Goal: Find contact information: Find contact information

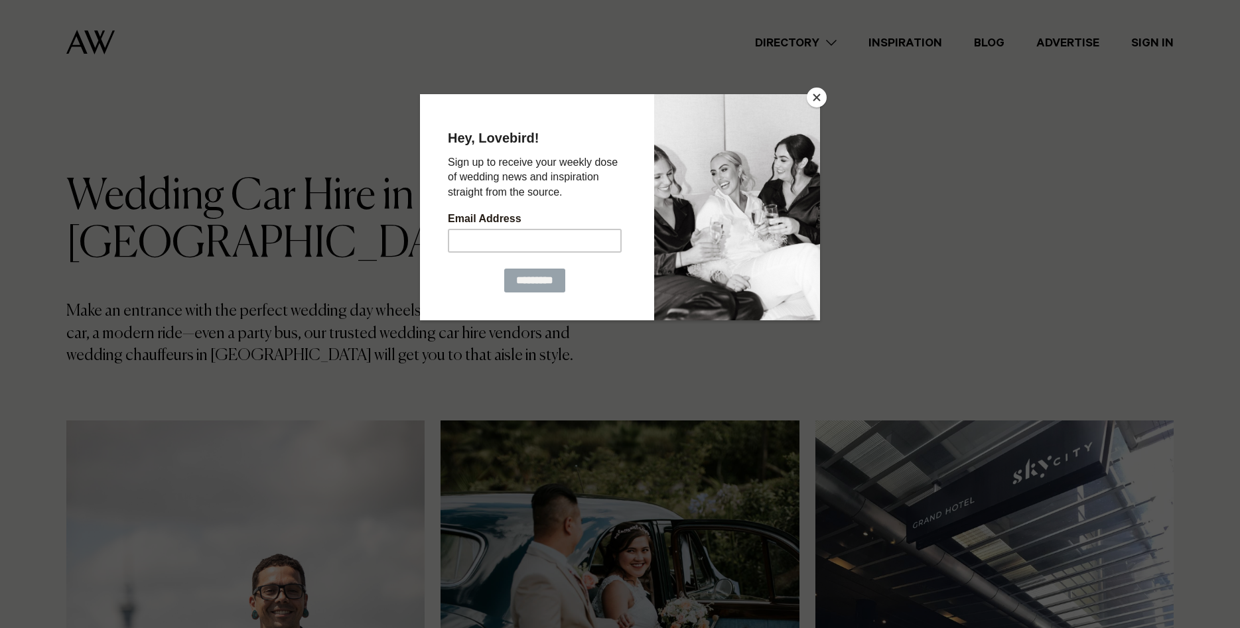
click at [808, 90] on div at bounding box center [620, 314] width 1240 height 628
click at [815, 96] on button "Close" at bounding box center [817, 98] width 20 height 20
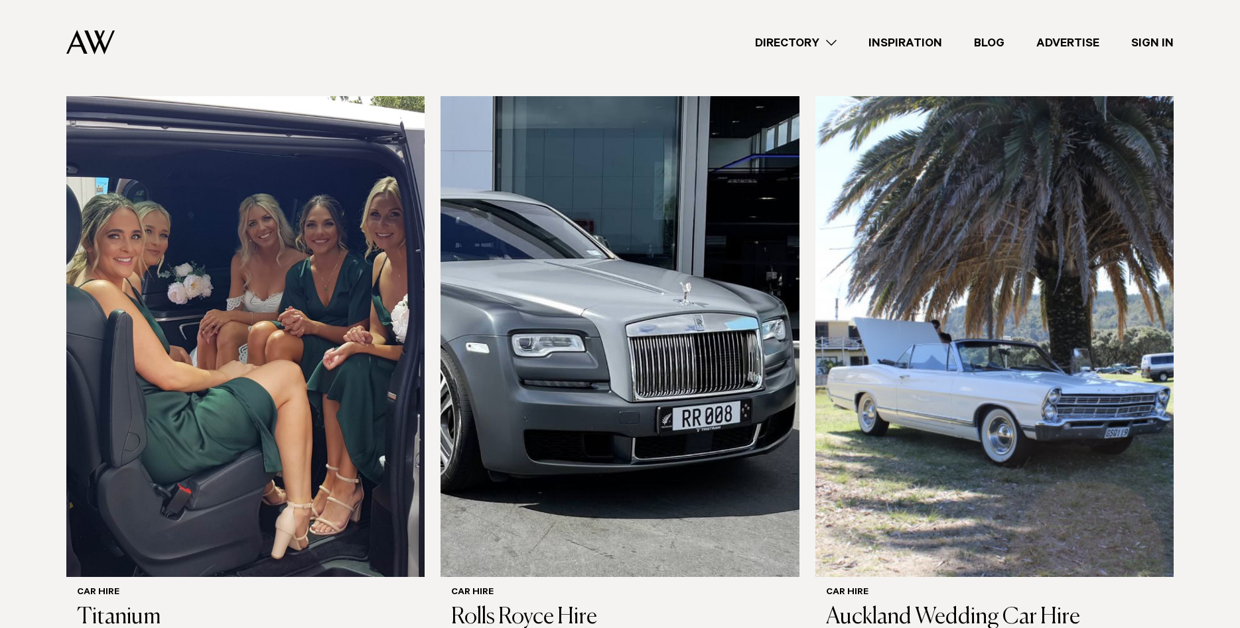
scroll to position [1015, 0]
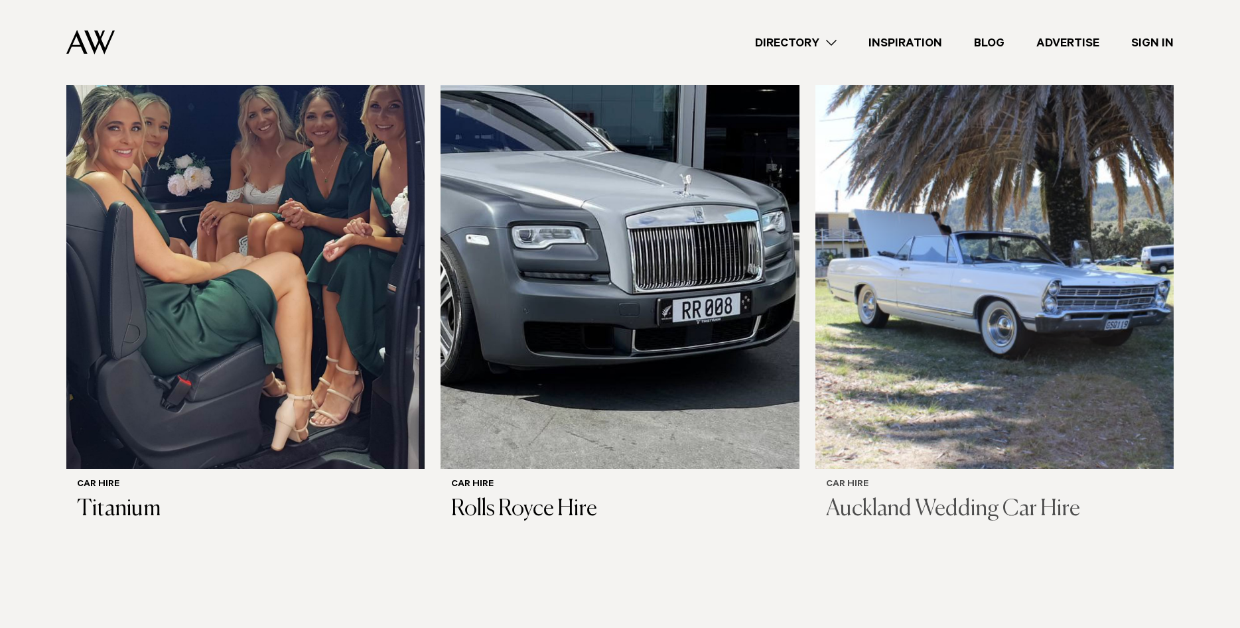
click at [936, 231] on img at bounding box center [995, 228] width 358 height 481
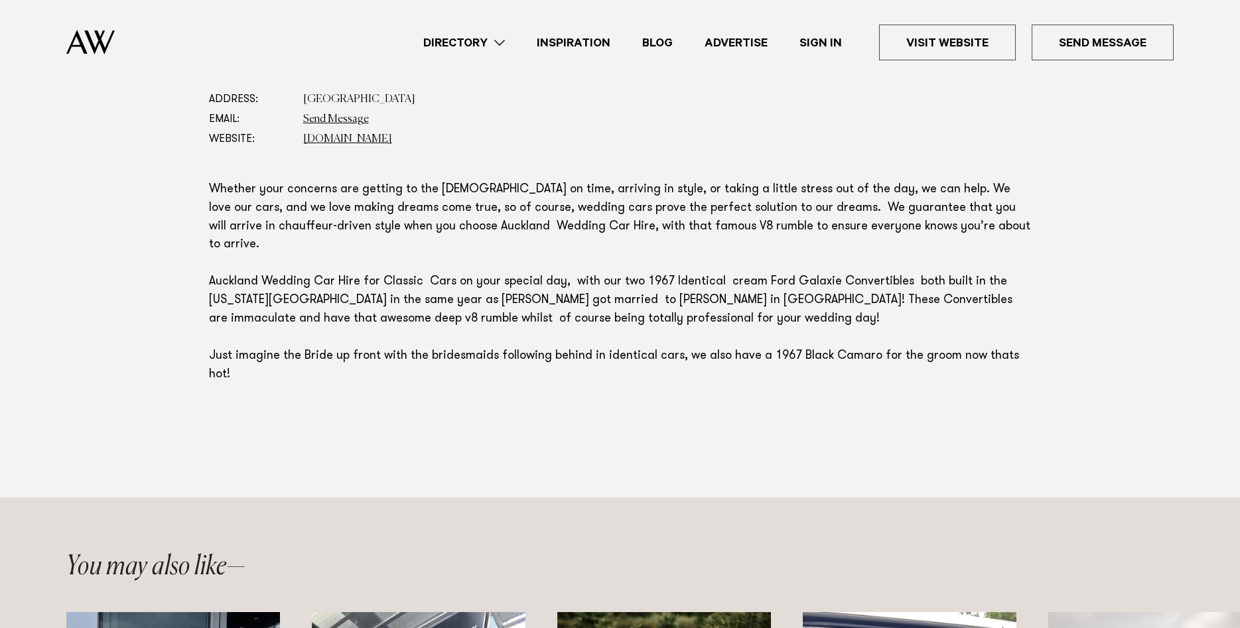
scroll to position [1218, 0]
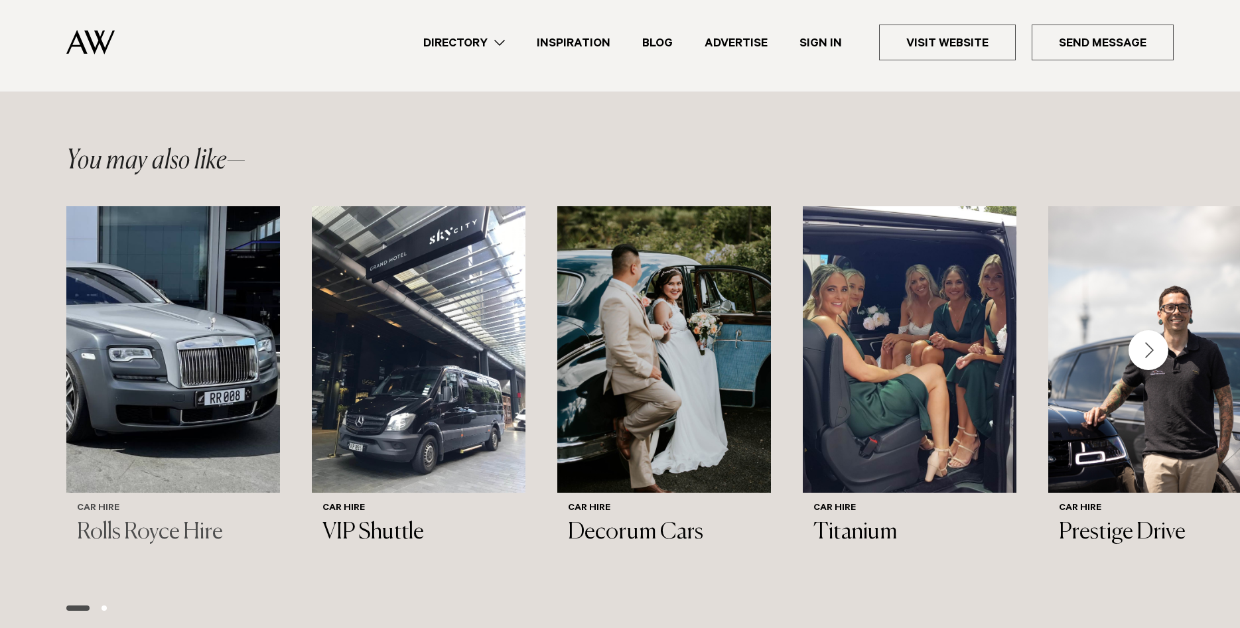
click at [124, 314] on img "1 / 6" at bounding box center [173, 349] width 214 height 287
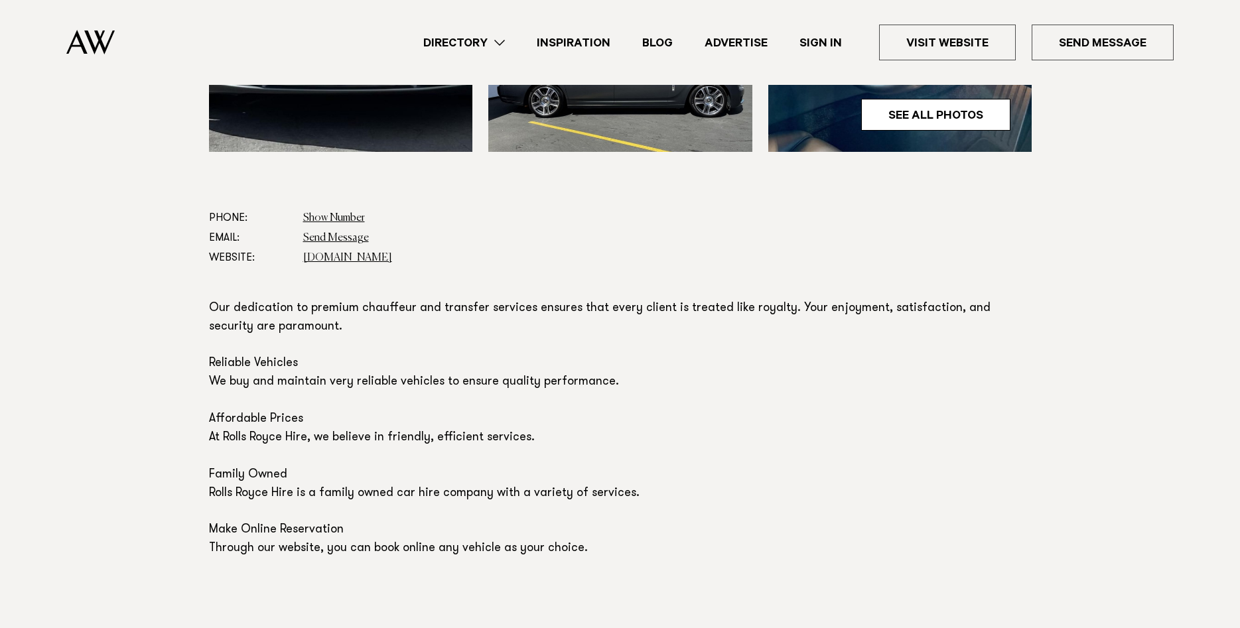
scroll to position [609, 0]
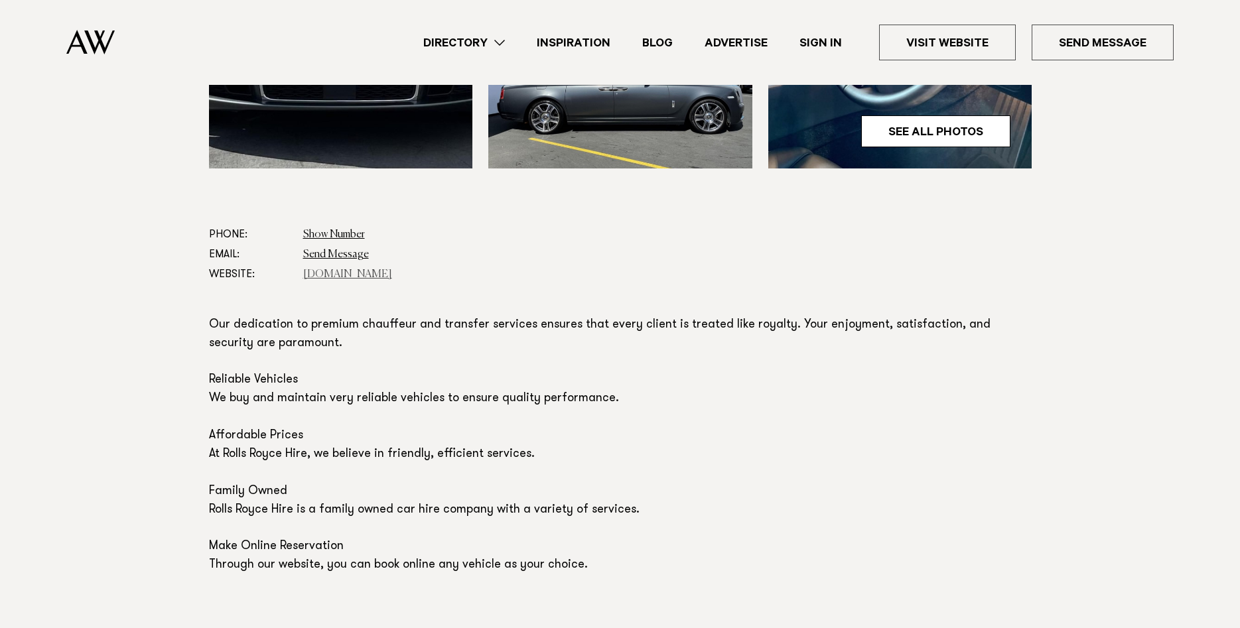
click at [360, 275] on link "rollsroycehire.co.nz" at bounding box center [347, 274] width 89 height 11
click at [962, 242] on dd "Show Number 021 971 430" at bounding box center [667, 235] width 729 height 20
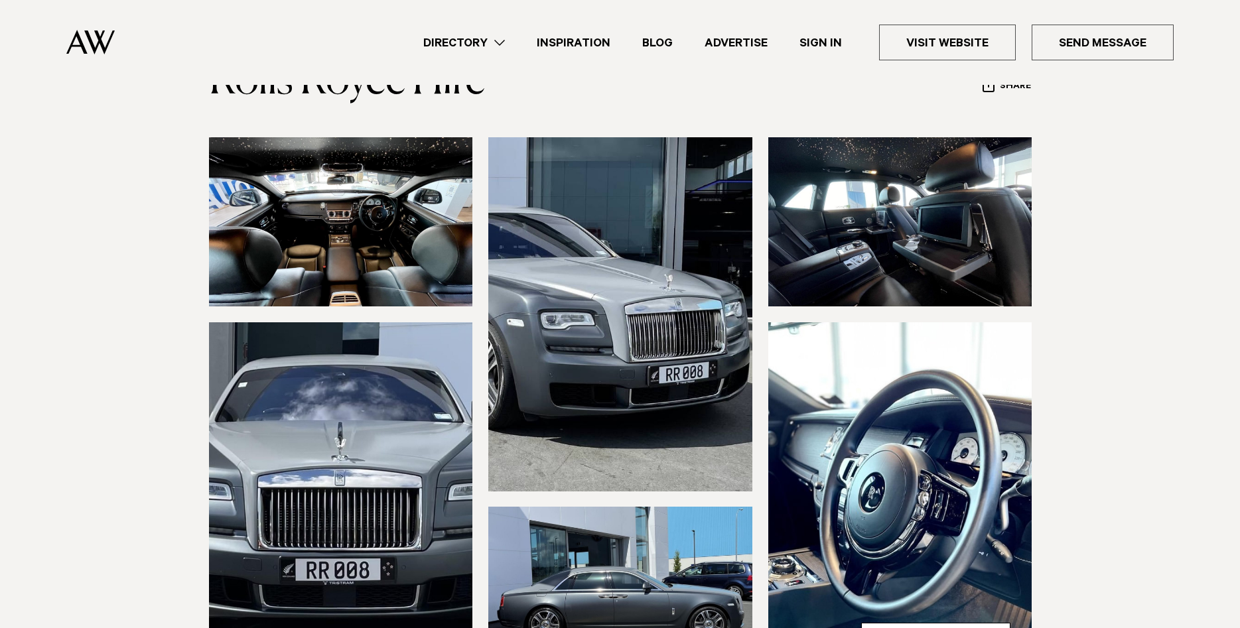
scroll to position [0, 0]
